Goal: Book appointment/travel/reservation

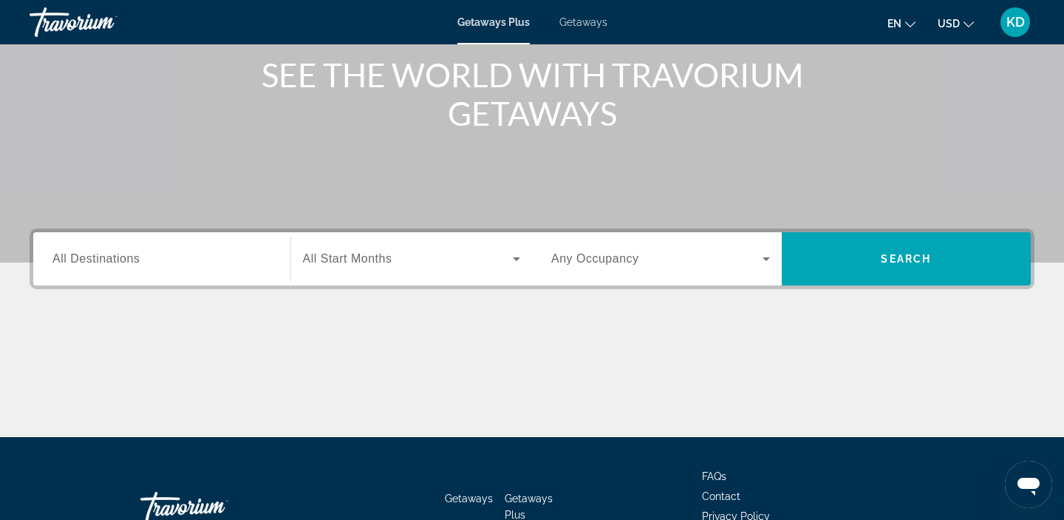
click at [98, 262] on span "All Destinations" at bounding box center [95, 258] width 87 height 13
click at [98, 262] on input "Destination All Destinations" at bounding box center [161, 260] width 219 height 18
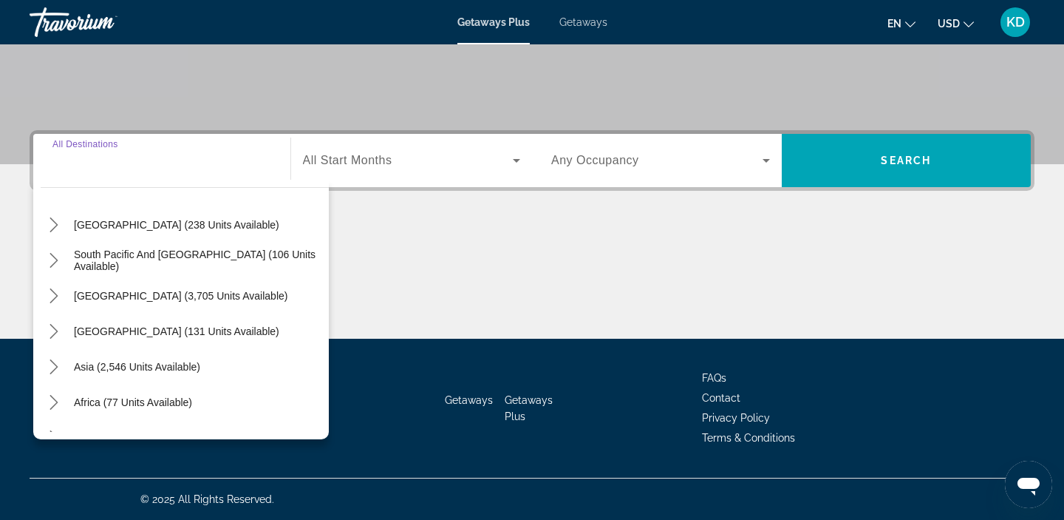
scroll to position [239, 0]
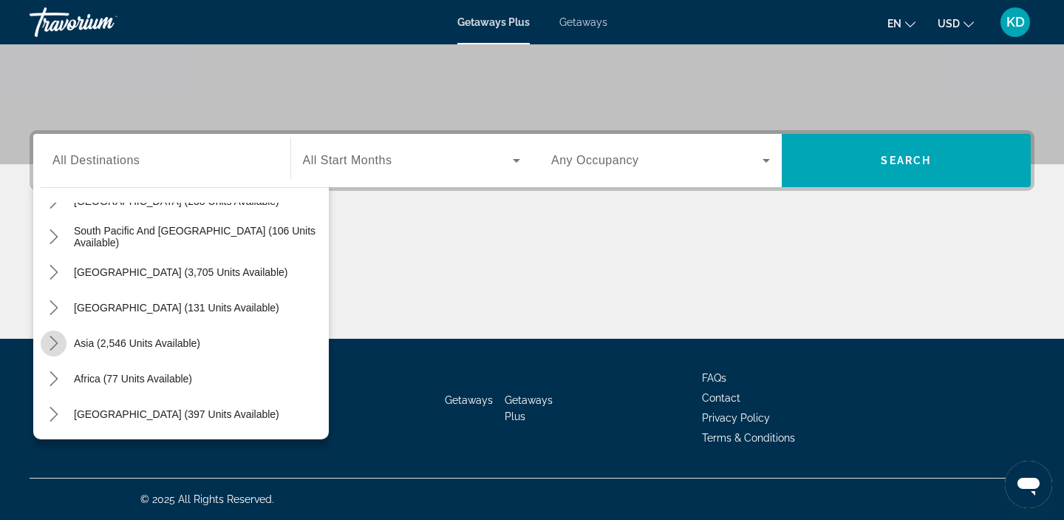
click at [56, 341] on icon "Toggle Asia (2,546 units available) submenu" at bounding box center [54, 342] width 15 height 15
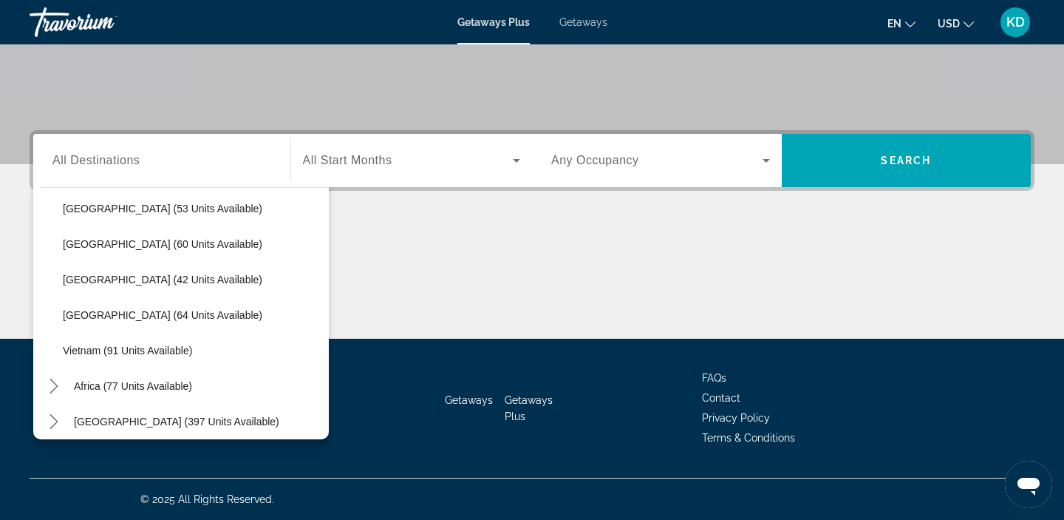
scroll to position [594, 0]
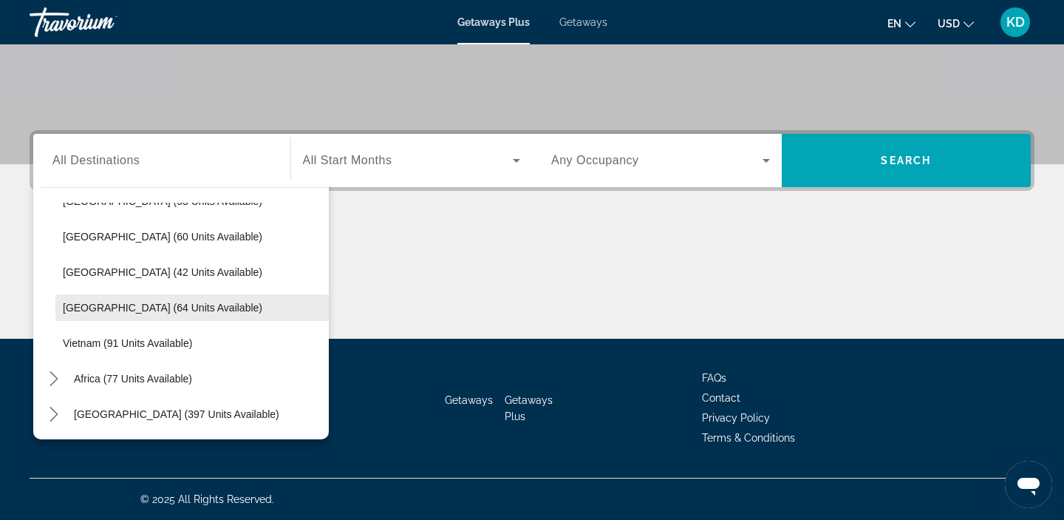
click at [75, 313] on span "Select destination: Thailand (64 units available)" at bounding box center [191, 307] width 273 height 35
type input "**********"
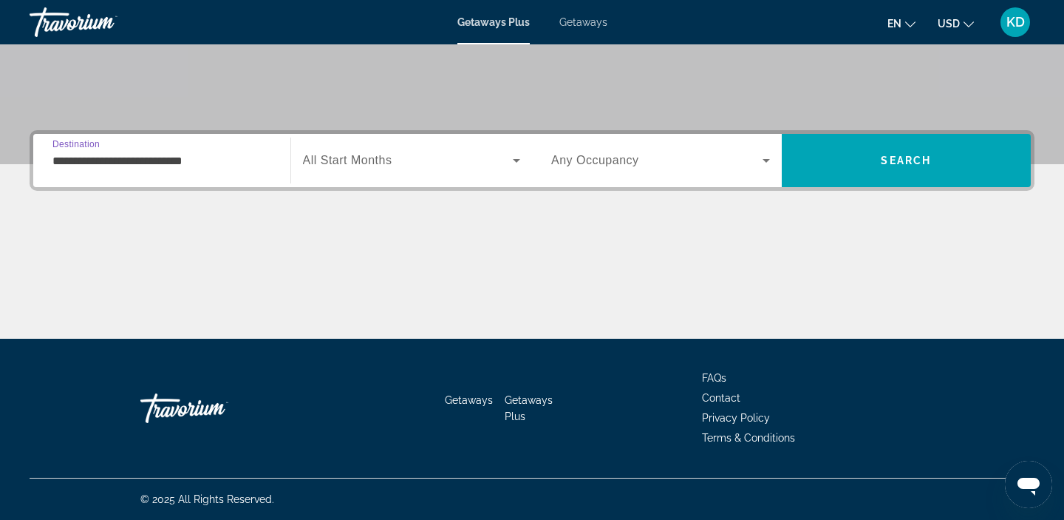
click at [385, 154] on span "All Start Months" at bounding box center [347, 160] width 89 height 13
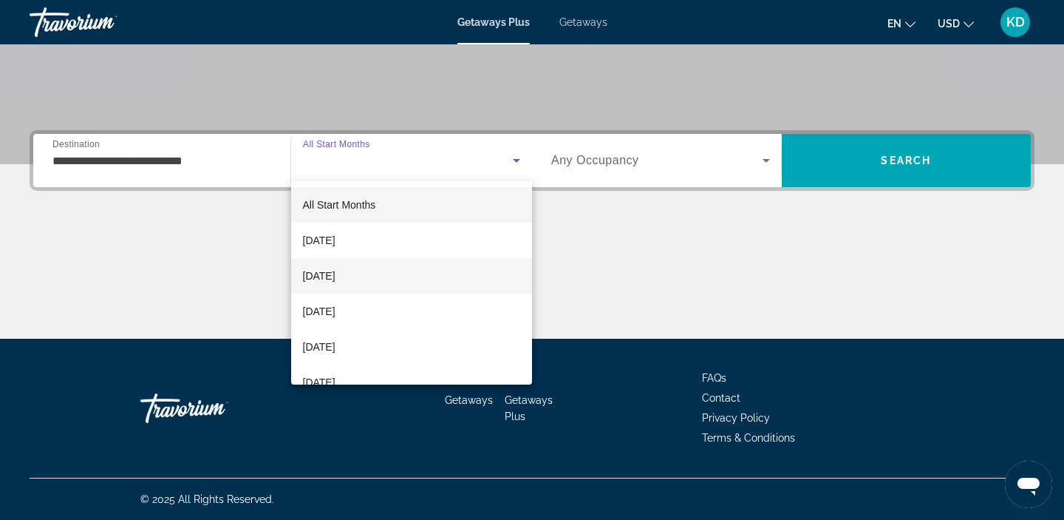
click at [335, 273] on span "[DATE]" at bounding box center [319, 276] width 33 height 18
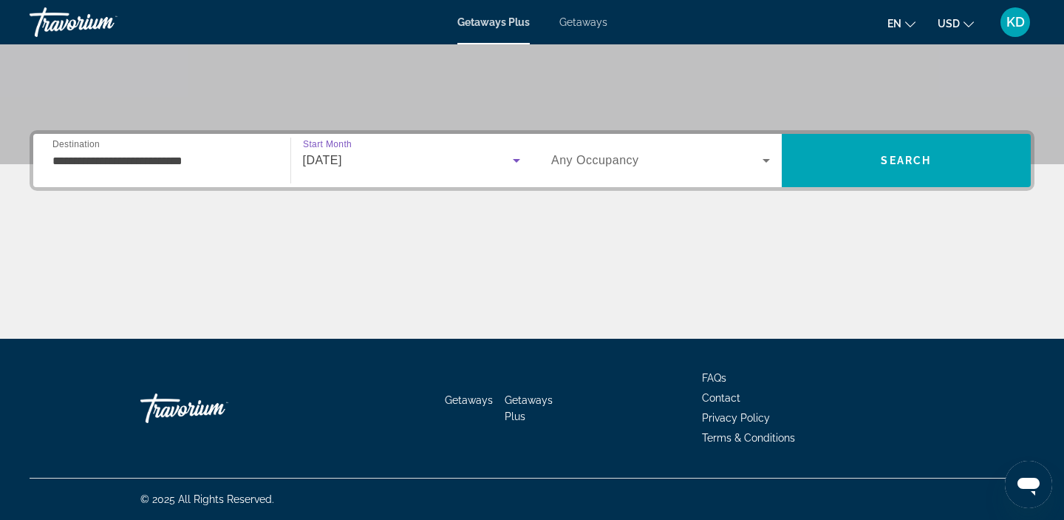
click at [425, 157] on div "[DATE]" at bounding box center [408, 160] width 211 height 18
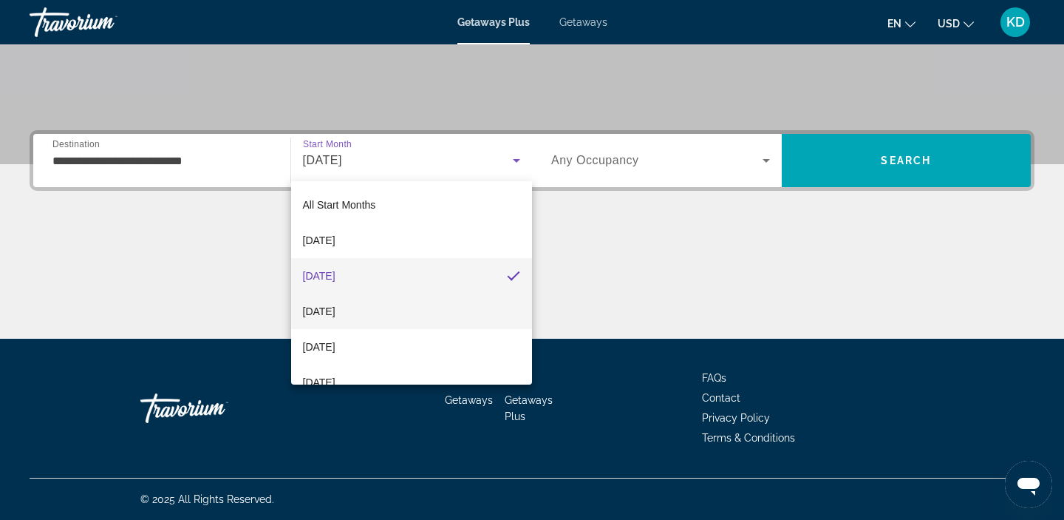
click at [335, 313] on span "[DATE]" at bounding box center [319, 311] width 33 height 18
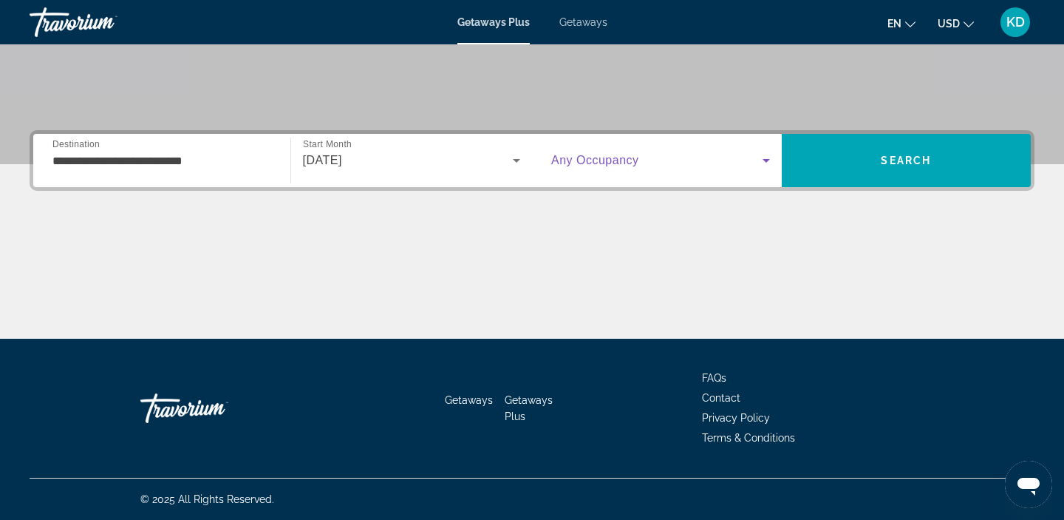
click at [684, 160] on span "Search widget" at bounding box center [656, 160] width 211 height 18
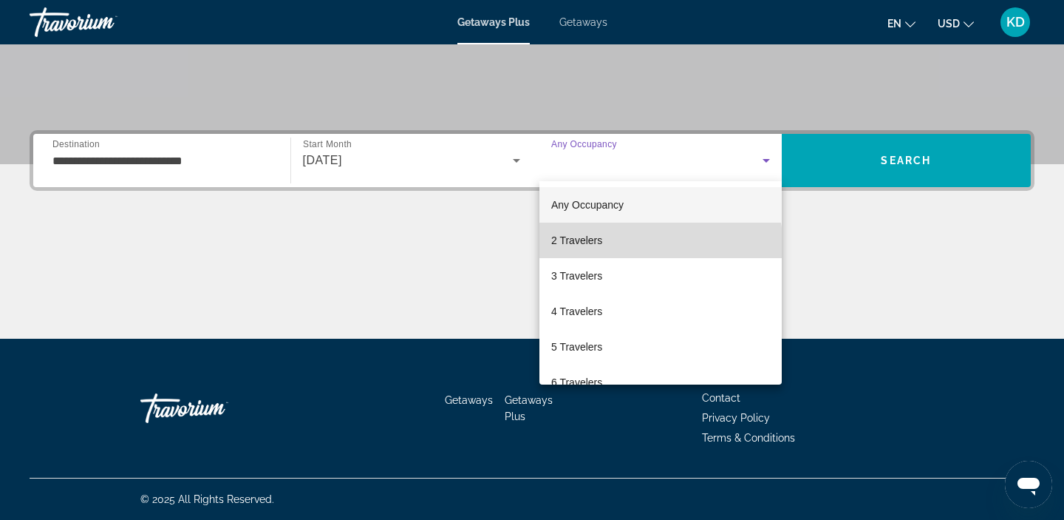
click at [653, 246] on mat-option "2 Travelers" at bounding box center [660, 239] width 242 height 35
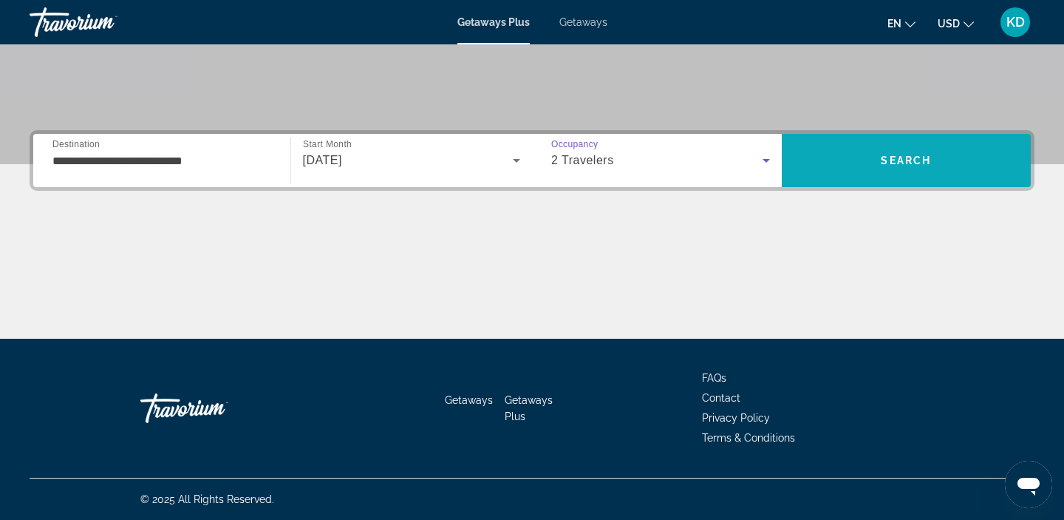
click at [919, 164] on span "Search" at bounding box center [906, 160] width 50 height 12
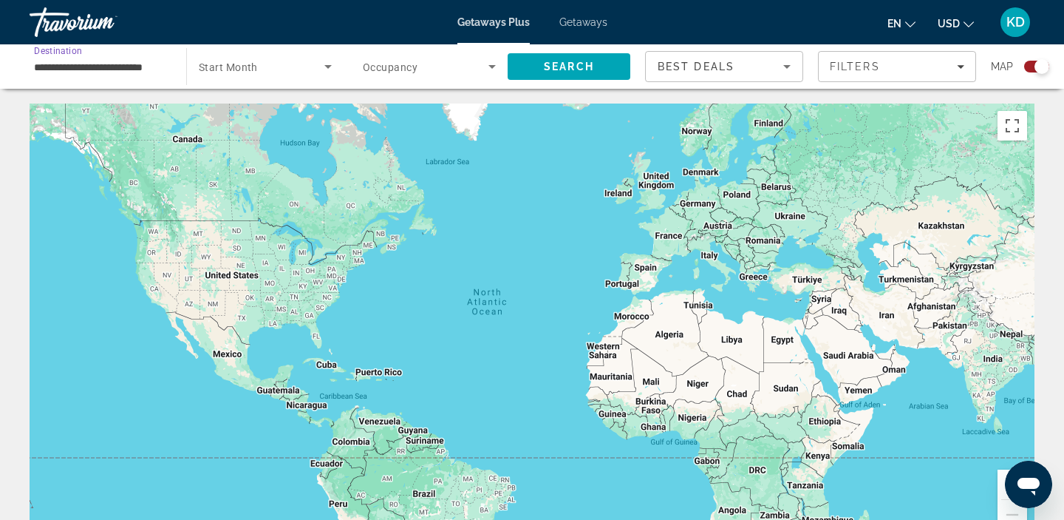
click at [109, 64] on input "**********" at bounding box center [100, 67] width 133 height 18
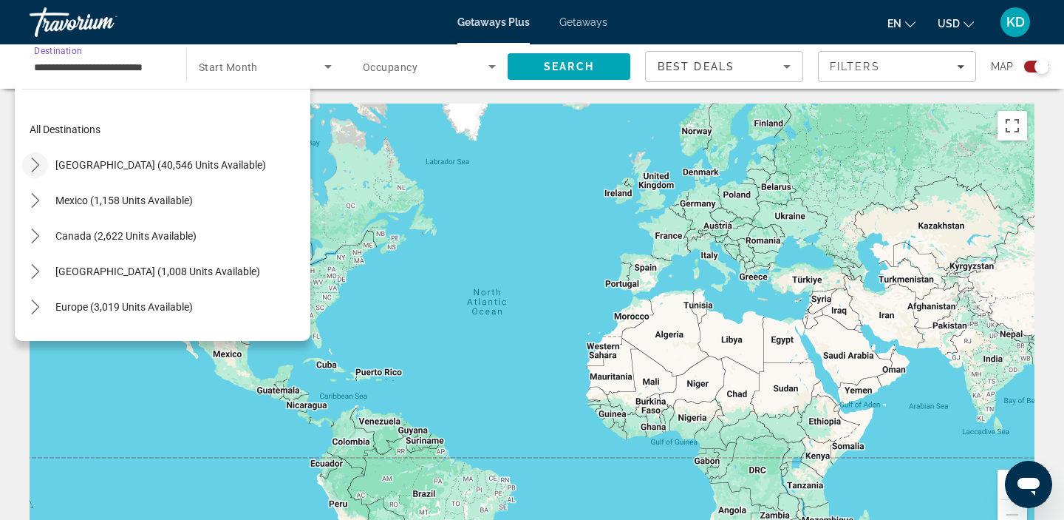
click at [41, 167] on icon "Toggle United States (40,546 units available) submenu" at bounding box center [35, 164] width 15 height 15
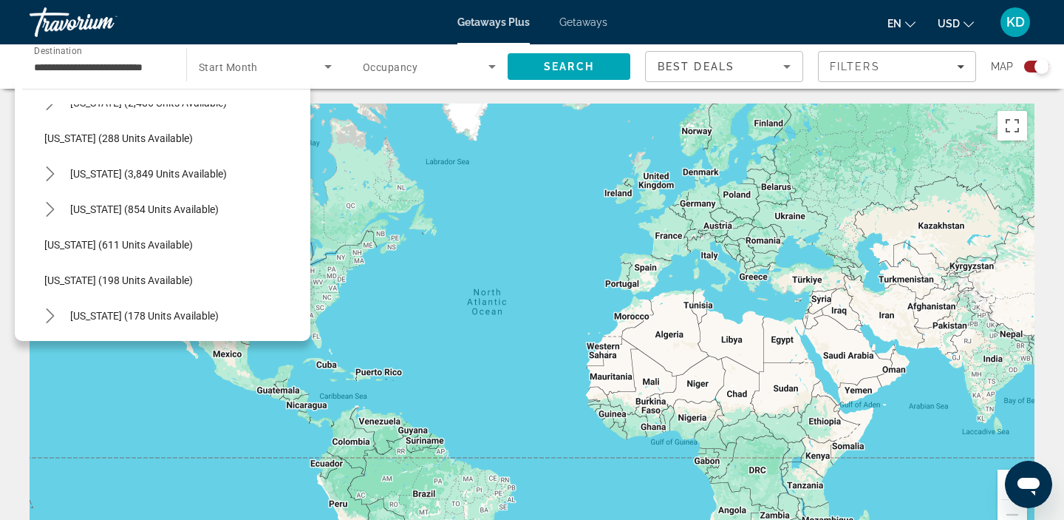
scroll to position [772, 0]
click at [96, 164] on span "Select destination: Nevada (3,849 units available)" at bounding box center [148, 172] width 171 height 35
type input "**********"
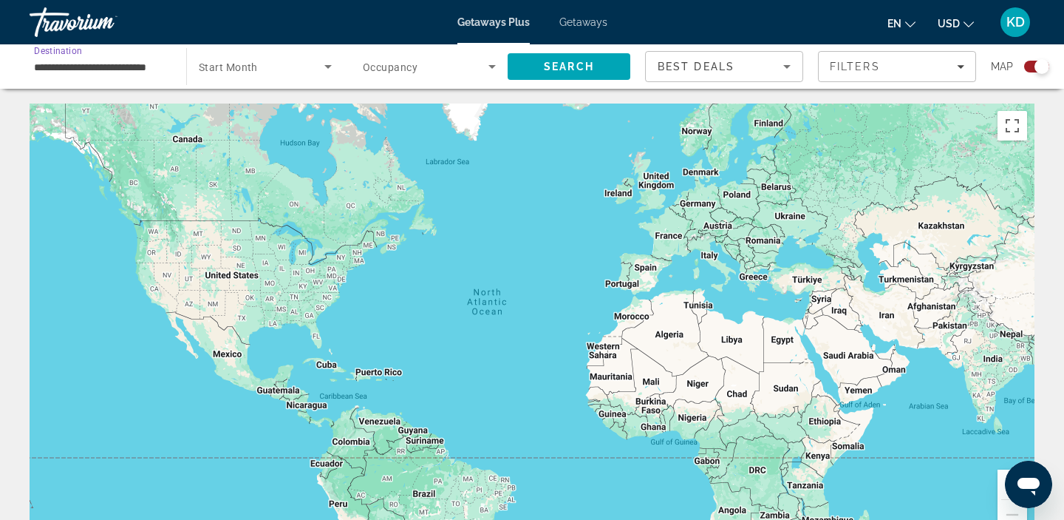
click at [248, 61] on span "Start Month" at bounding box center [228, 67] width 59 height 12
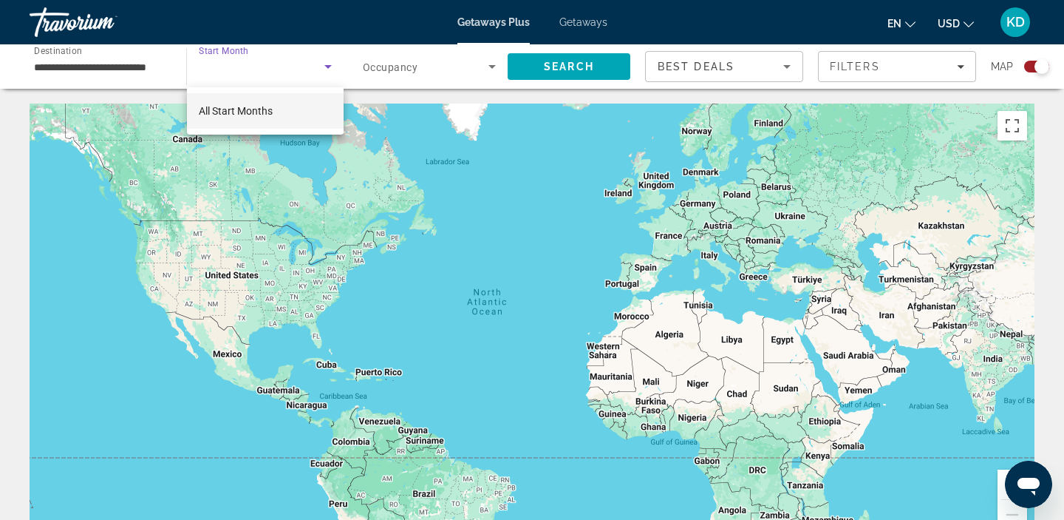
click at [327, 61] on div at bounding box center [532, 260] width 1064 height 520
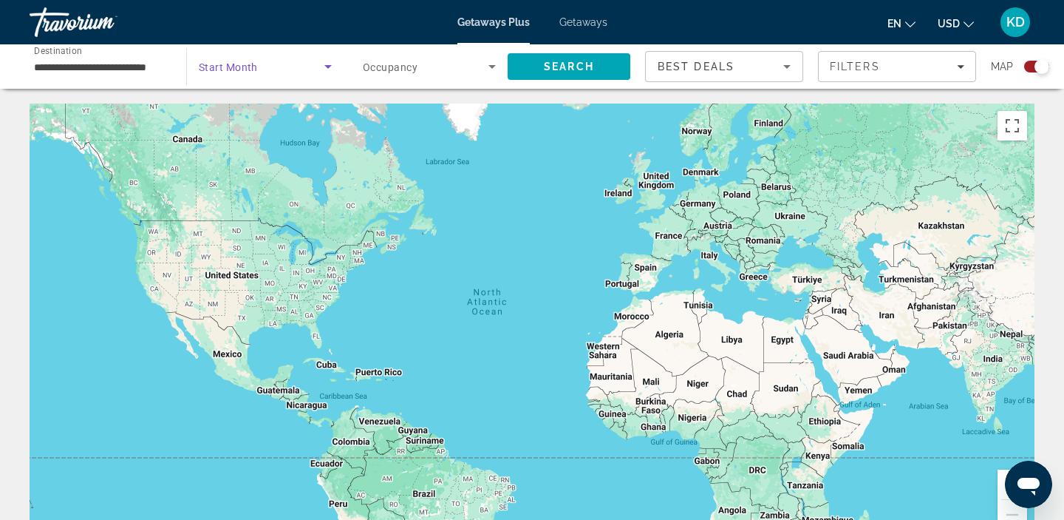
click at [311, 62] on span "Search widget" at bounding box center [262, 67] width 126 height 18
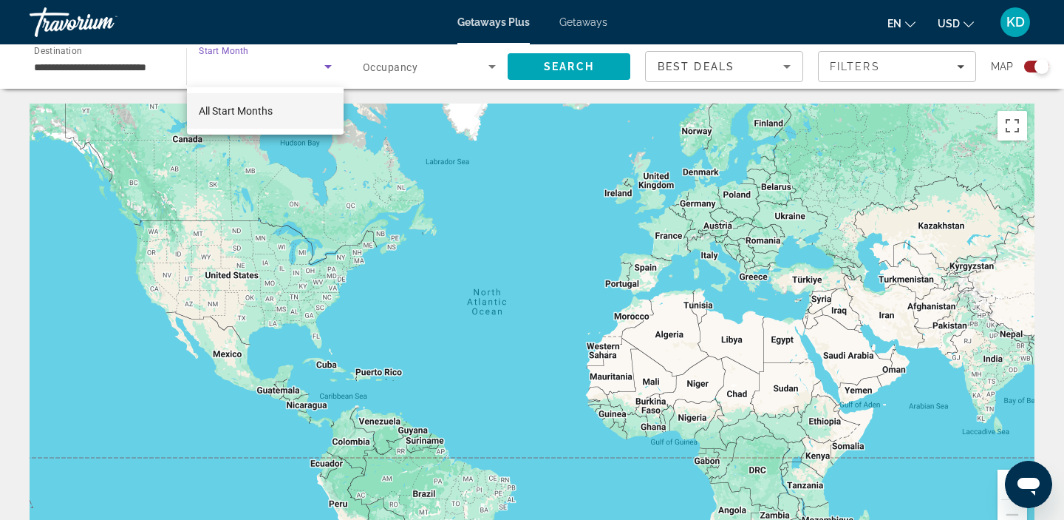
click at [284, 117] on mat-option "All Start Months" at bounding box center [265, 110] width 157 height 35
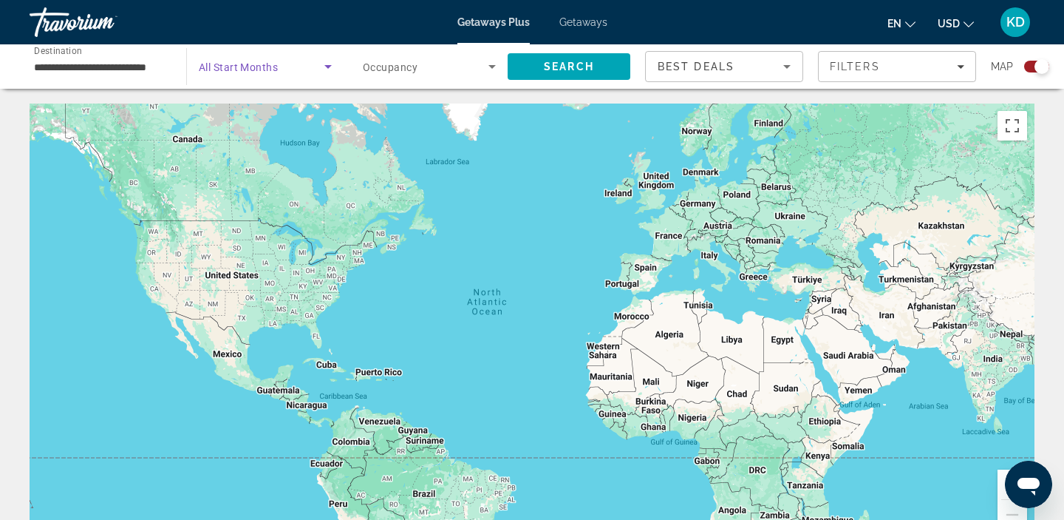
click at [418, 66] on span "Search widget" at bounding box center [426, 67] width 126 height 18
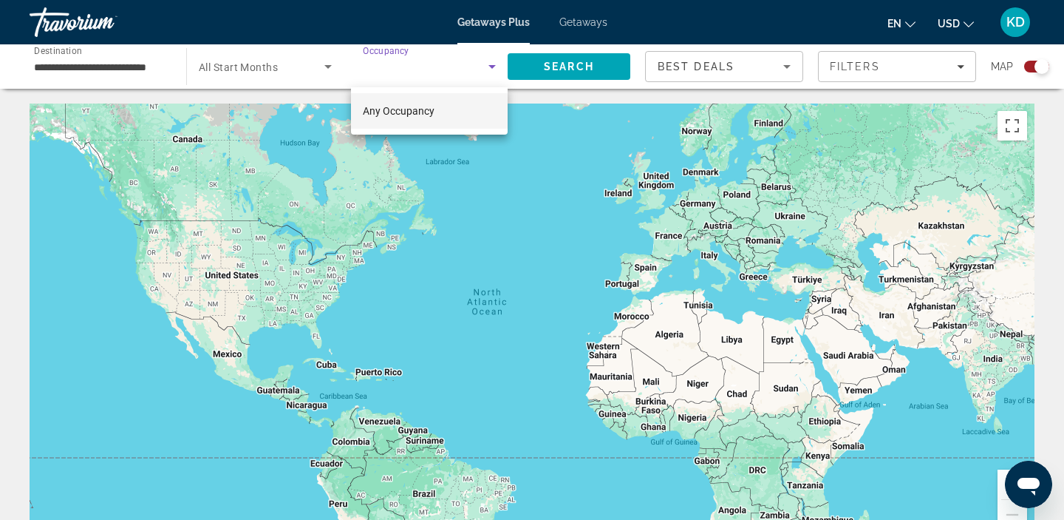
click at [533, 61] on div at bounding box center [532, 260] width 1064 height 520
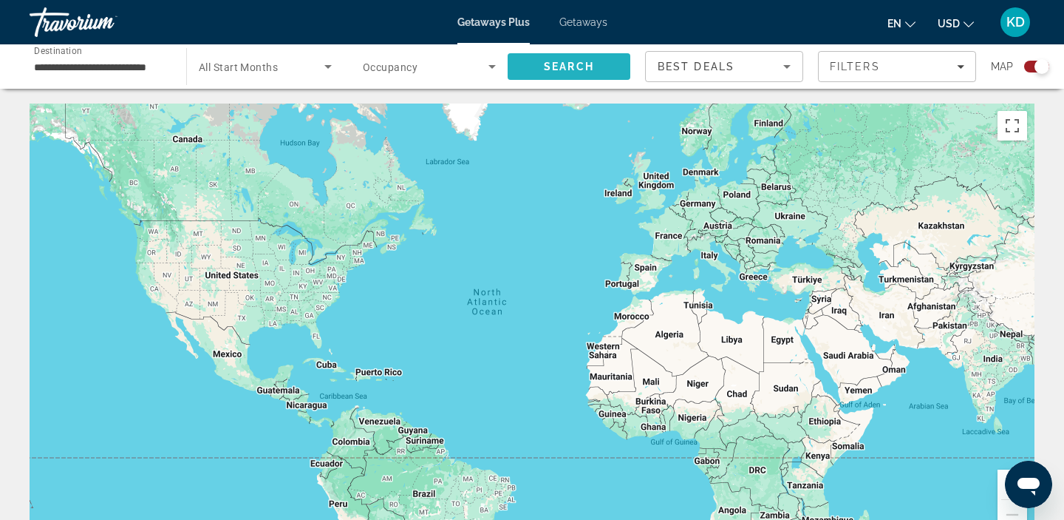
click at [570, 64] on span "Search" at bounding box center [569, 67] width 50 height 12
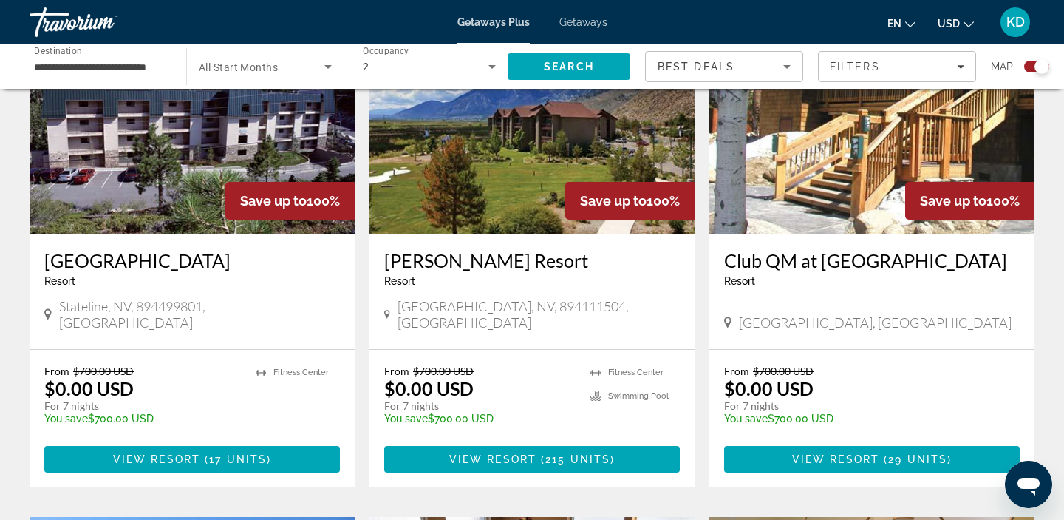
scroll to position [1668, 0]
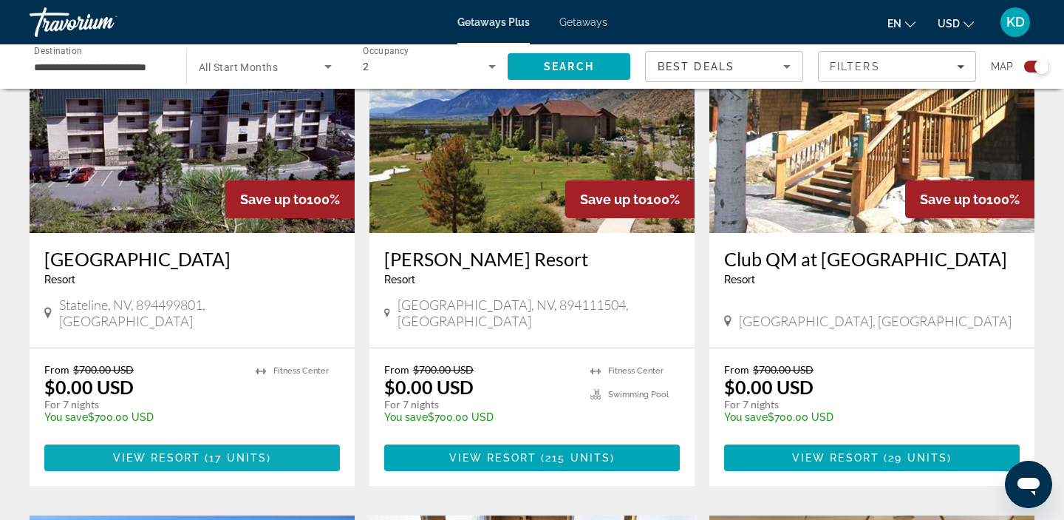
click at [151, 452] on span "View Resort" at bounding box center [156, 458] width 87 height 12
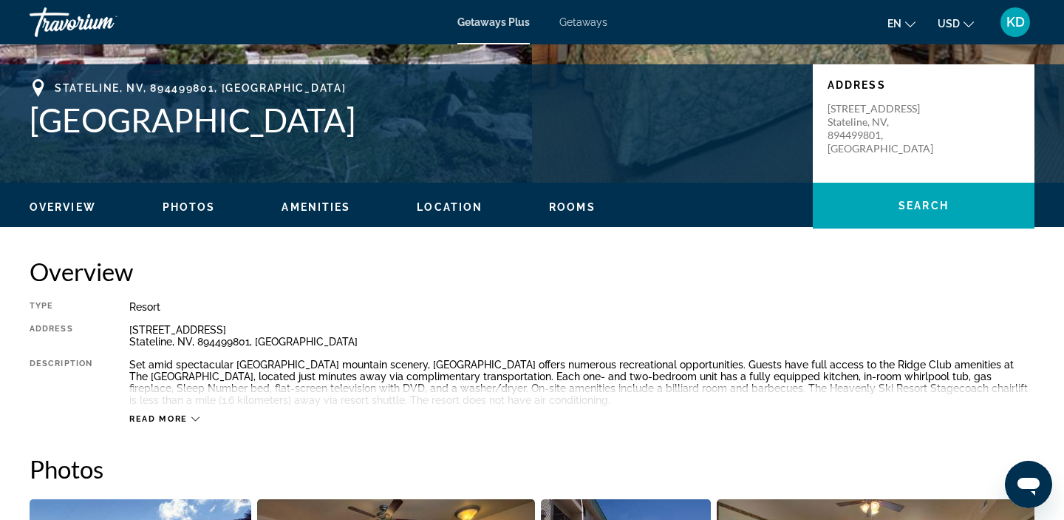
scroll to position [307, 0]
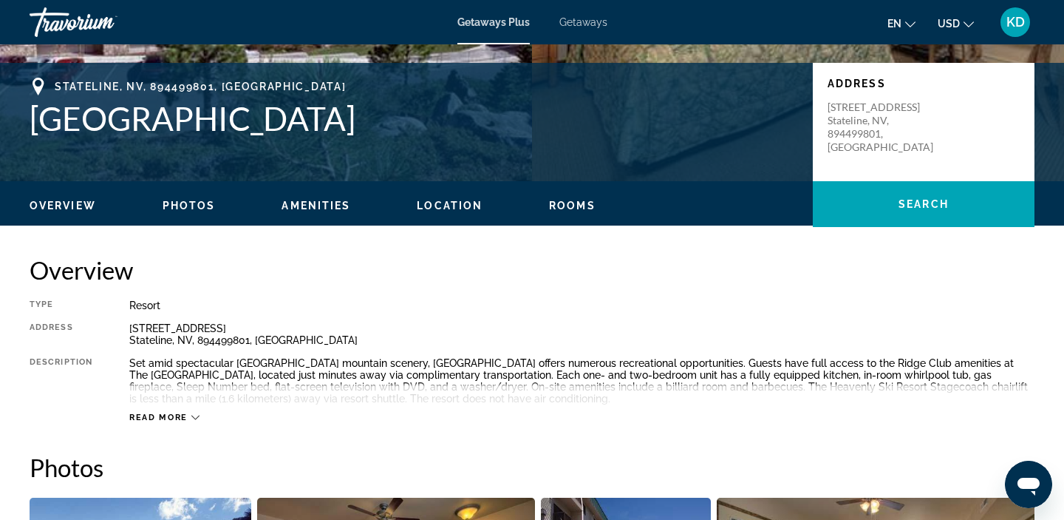
click at [151, 417] on span "Read more" at bounding box center [158, 417] width 58 height 10
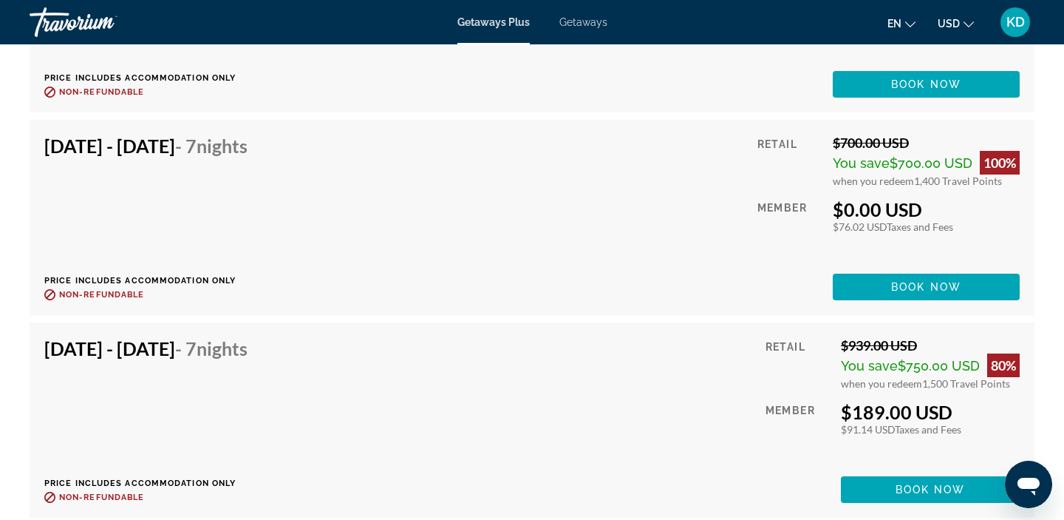
scroll to position [2988, 0]
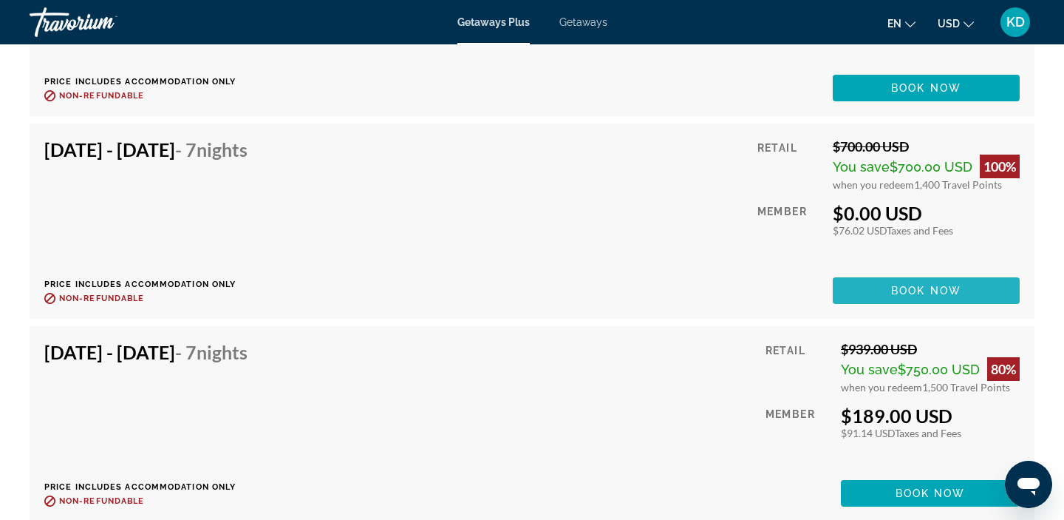
click at [891, 287] on span "Book now" at bounding box center [926, 291] width 70 height 12
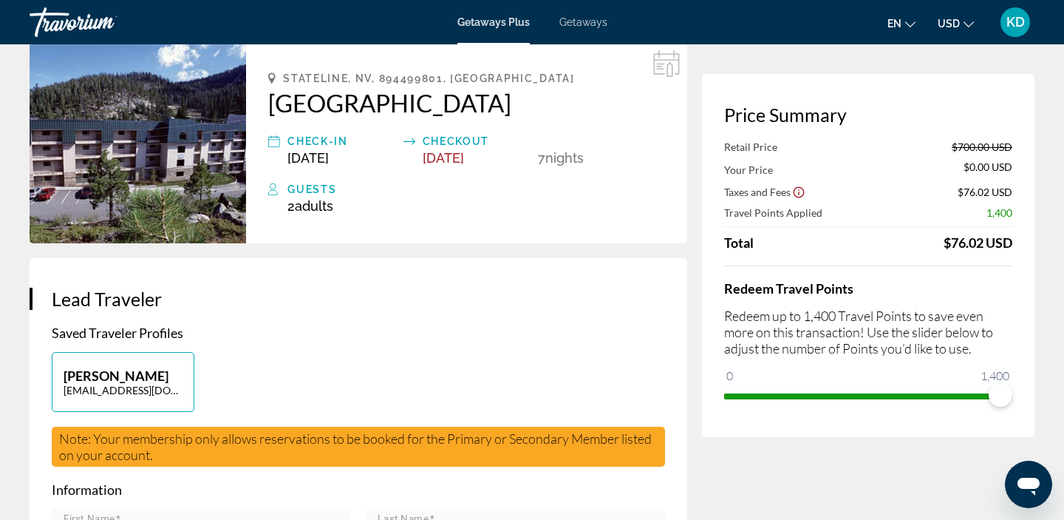
scroll to position [72, 0]
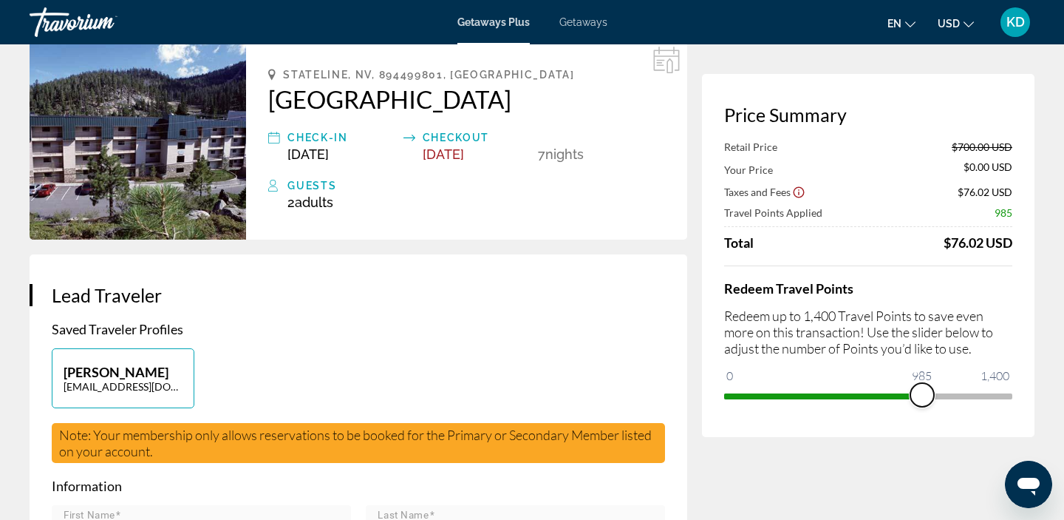
drag, startPoint x: 1001, startPoint y: 399, endPoint x: 923, endPoint y: 424, distance: 81.6
click at [923, 424] on div "Price Summary Retail Price $700.00 USD Your Price $0.00 USD Taxes and Fees $76.…" at bounding box center [868, 255] width 333 height 363
drag, startPoint x: 922, startPoint y: 390, endPoint x: 1043, endPoint y: 403, distance: 121.1
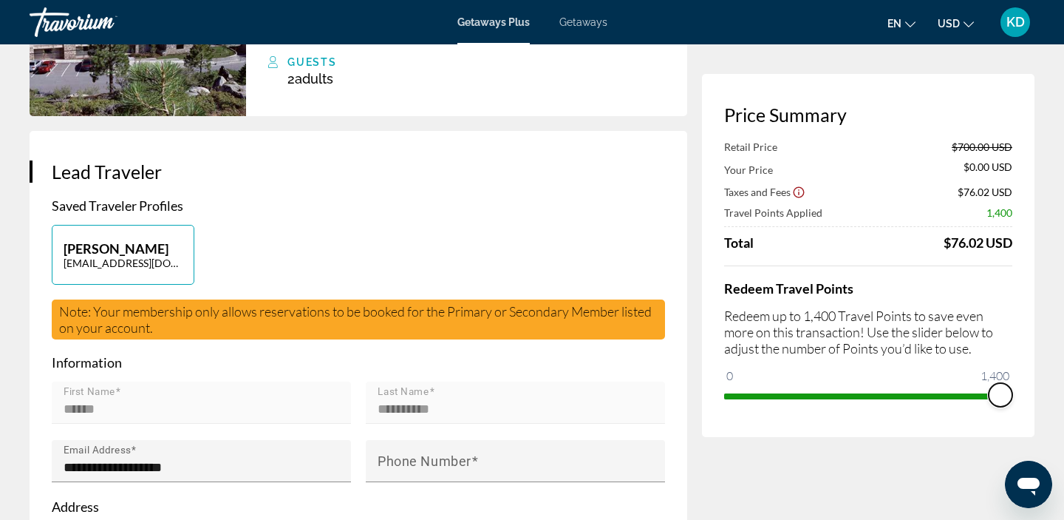
scroll to position [0, 0]
